Goal: Check status: Check status

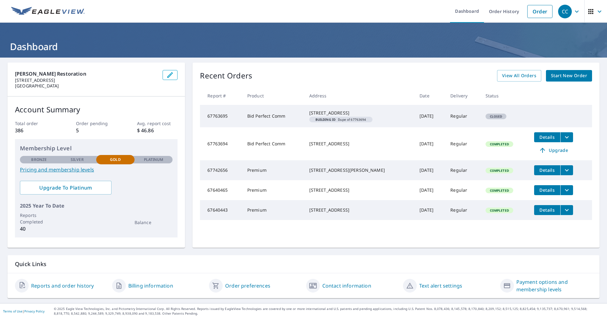
click at [533, 145] on td "Details Upgrade" at bounding box center [560, 143] width 63 height 33
click at [539, 140] on span "Details" at bounding box center [547, 137] width 19 height 6
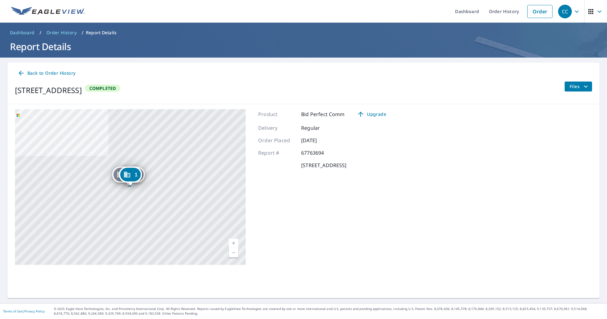
click at [138, 176] on div "1" at bounding box center [130, 175] width 21 height 14
click at [138, 176] on div "[STREET_ADDRESS]" at bounding box center [140, 174] width 45 height 11
click at [145, 177] on div "Dupe of 67... [STREET_ADDRESS] 1 [STREET_ADDRESS]" at bounding box center [130, 187] width 231 height 156
click at [142, 176] on div "Dupe of 67..." at bounding box center [128, 175] width 31 height 14
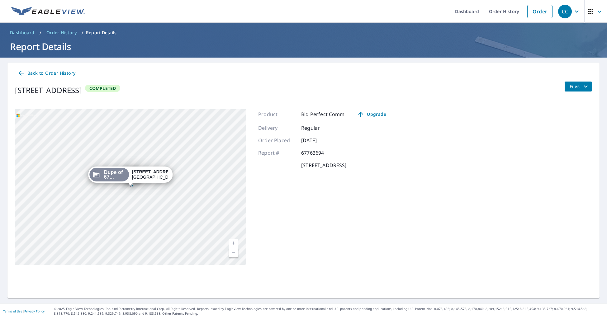
click at [113, 175] on span "Dupe of 67..." at bounding box center [115, 174] width 22 height 9
